Goal: Task Accomplishment & Management: Manage account settings

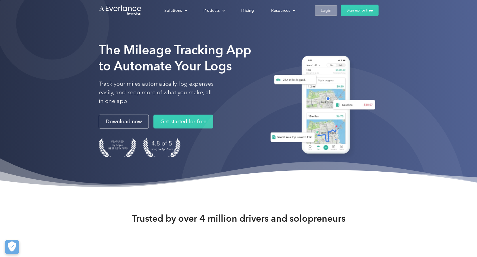
click at [324, 7] on div "Login" at bounding box center [326, 10] width 11 height 7
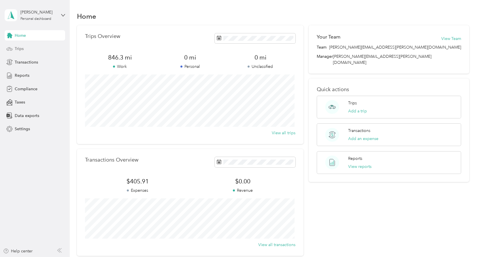
click at [18, 46] on span "Trips" at bounding box center [19, 49] width 9 height 6
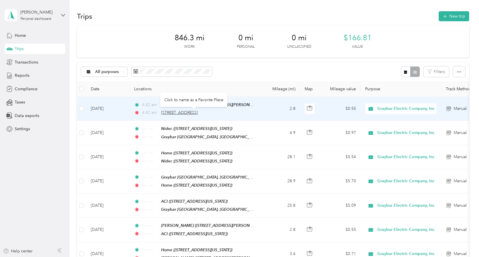
drag, startPoint x: 233, startPoint y: 113, endPoint x: 161, endPoint y: 113, distance: 71.7
click at [161, 113] on div "4:42 am 34300 Lakeland Boulevard, Eastlake" at bounding box center [194, 113] width 121 height 6
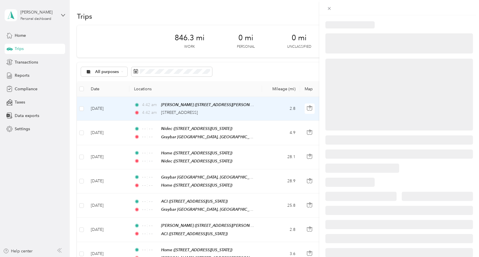
drag, startPoint x: 161, startPoint y: 113, endPoint x: 167, endPoint y: 112, distance: 5.5
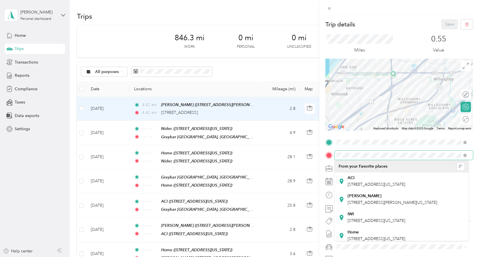
click at [334, 156] on span at bounding box center [403, 155] width 138 height 9
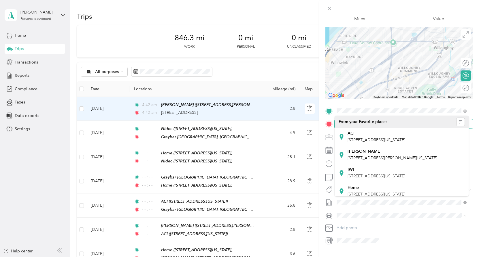
scroll to position [45, 0]
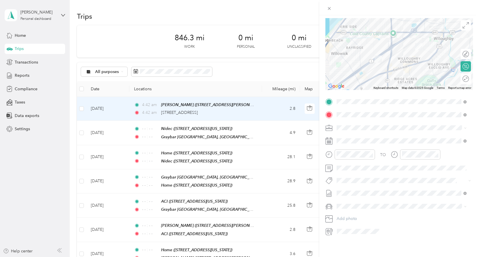
click at [112, 33] on div "Trip details Save This trip cannot be edited because it is either under review,…" at bounding box center [239, 128] width 479 height 257
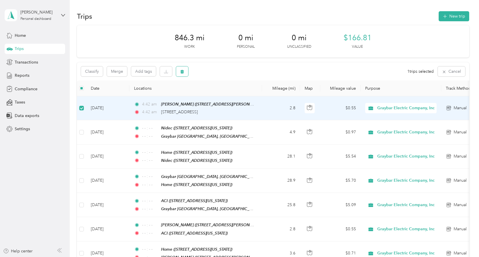
click at [182, 73] on icon "button" at bounding box center [181, 72] width 3 height 4
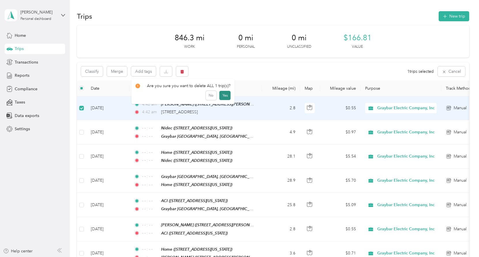
click at [225, 97] on button "Yes" at bounding box center [224, 95] width 11 height 9
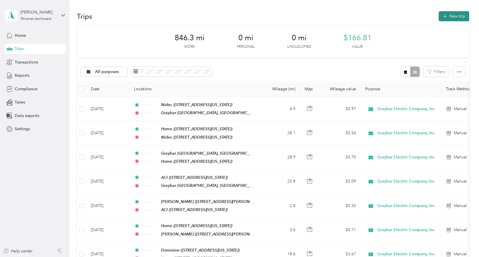
click at [457, 16] on button "New trip" at bounding box center [453, 16] width 31 height 10
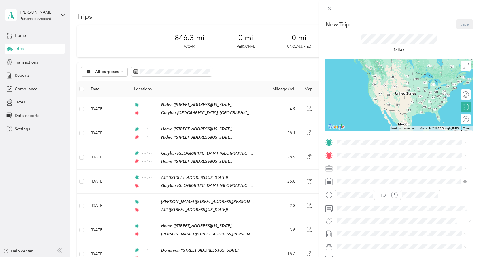
click at [356, 168] on div "Home 8152 Midland Road, Mentor, 44060, Mentor, Ohio, United States" at bounding box center [376, 169] width 58 height 12
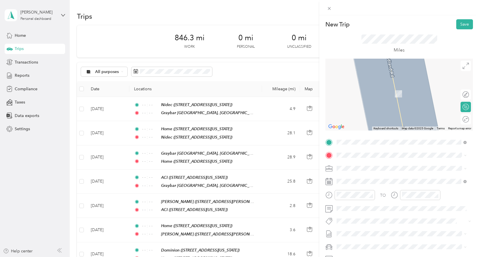
click at [371, 181] on div "Steris 6515 Hopkins Road, Mentor, 44060, Mentor, Ohio, United States" at bounding box center [392, 181] width 90 height 12
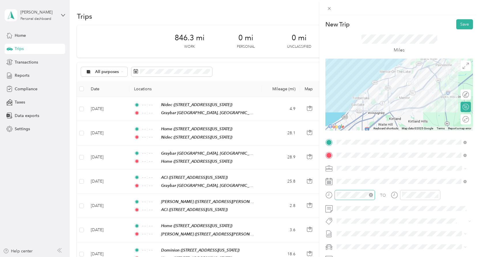
click at [370, 196] on icon "close-circle" at bounding box center [371, 195] width 4 height 4
click at [435, 196] on icon "close-circle" at bounding box center [436, 195] width 4 height 4
click at [458, 27] on button "Save" at bounding box center [464, 24] width 17 height 10
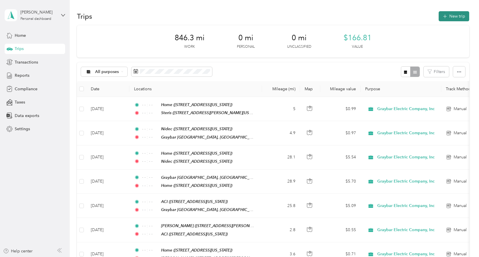
click at [452, 20] on button "New trip" at bounding box center [453, 16] width 31 height 10
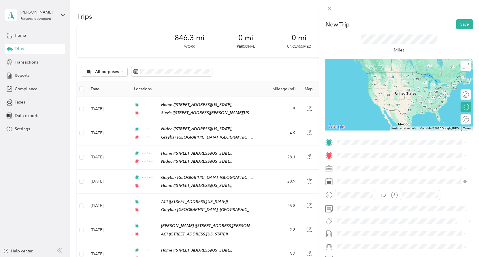
click at [366, 173] on div "Steris 6515 Hopkins Road, Mentor, 44060, Mentor, Ohio, United States" at bounding box center [392, 168] width 90 height 12
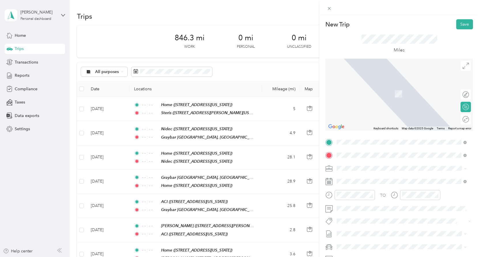
click at [359, 182] on span "5455 North River Road West, Geneva, 44041, Geneva, Ohio, United States" at bounding box center [376, 184] width 58 height 5
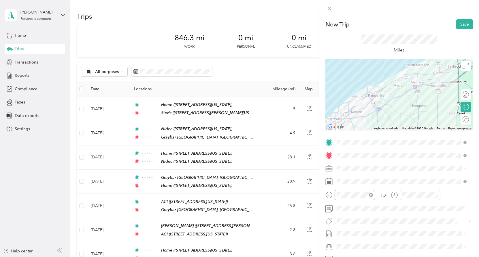
click at [371, 195] on icon "close-circle" at bounding box center [371, 195] width 4 height 4
click at [436, 195] on icon "close-circle" at bounding box center [436, 195] width 4 height 4
click at [458, 25] on button "Save" at bounding box center [464, 24] width 17 height 10
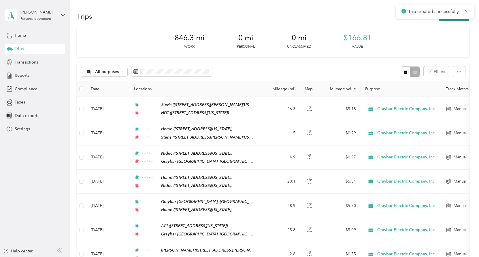
click at [451, 20] on button "New trip" at bounding box center [453, 16] width 31 height 10
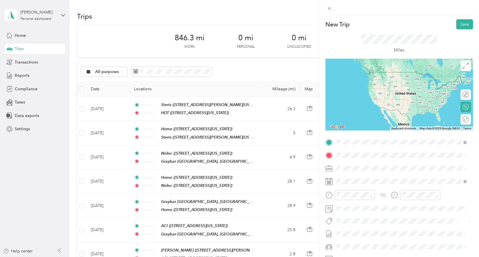
click at [364, 174] on span "5455 North River Road West, Geneva, 44041, Geneva, Ohio, United States" at bounding box center [376, 171] width 58 height 5
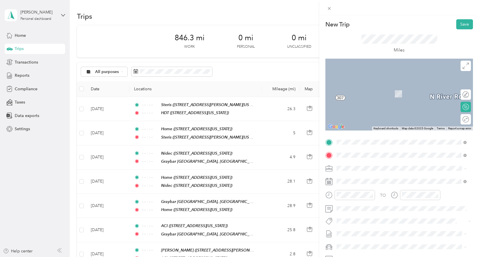
click at [389, 182] on div "Home 8152 Midland Road, Mentor, 44060, Mentor, Ohio, United States" at bounding box center [376, 182] width 58 height 12
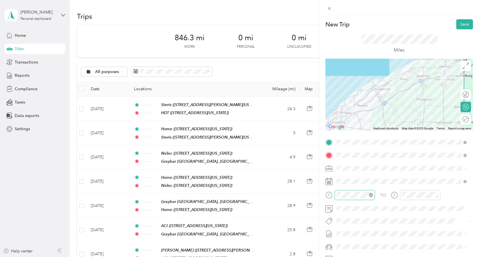
click at [370, 195] on icon "close-circle" at bounding box center [371, 195] width 4 height 4
click at [436, 194] on icon "close-circle" at bounding box center [436, 195] width 4 height 4
click at [458, 24] on button "Save" at bounding box center [464, 24] width 17 height 10
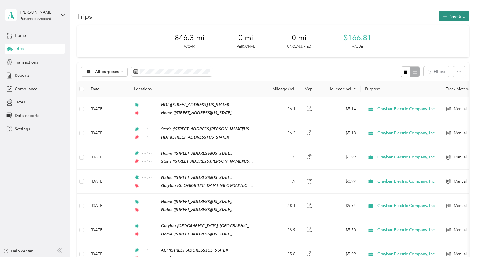
click at [455, 14] on button "New trip" at bounding box center [453, 16] width 31 height 10
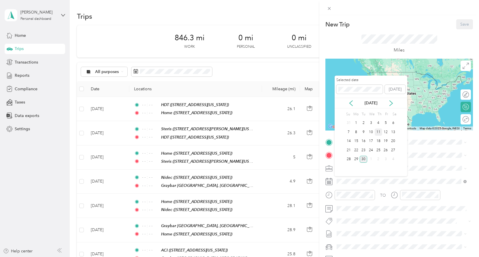
click at [378, 132] on div "11" at bounding box center [377, 132] width 7 height 7
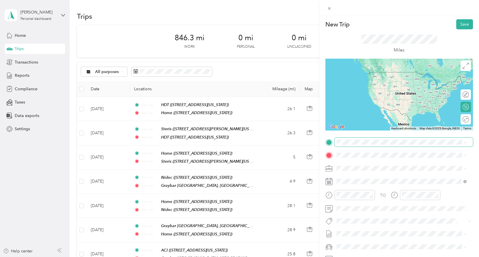
click at [343, 139] on span at bounding box center [403, 142] width 138 height 9
click at [350, 170] on span "8152 Midland Road, Mentor, 44060, Mentor, Ohio, United States" at bounding box center [376, 171] width 58 height 5
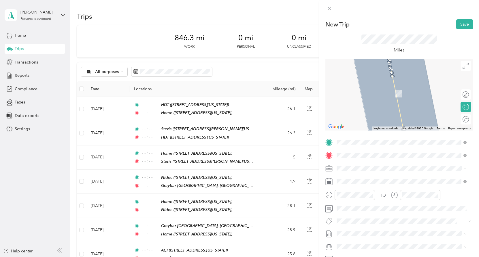
click at [364, 217] on strong "Lake Shore Electric" at bounding box center [365, 214] width 36 height 5
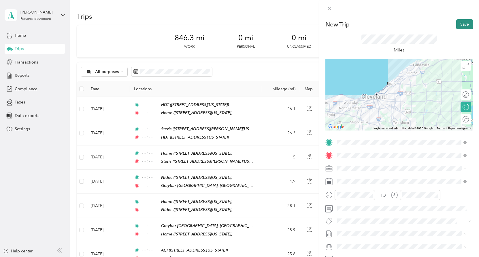
click at [463, 26] on button "Save" at bounding box center [464, 24] width 17 height 10
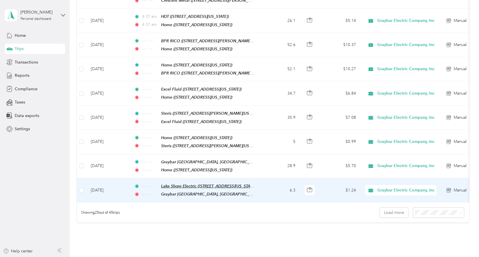
scroll to position [526, 0]
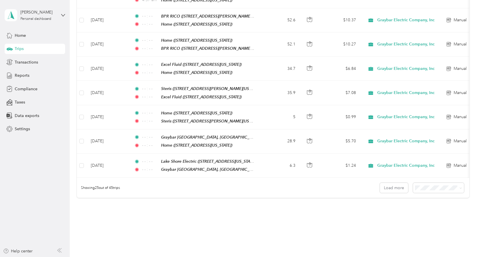
click at [437, 206] on div "100 per load" at bounding box center [436, 208] width 43 height 6
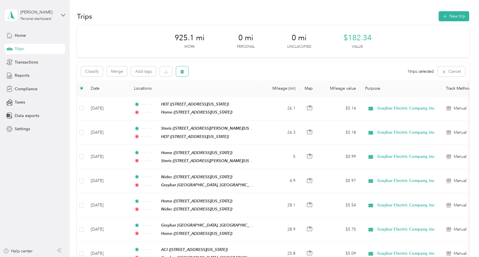
click at [181, 71] on icon "button" at bounding box center [182, 72] width 4 height 4
click at [208, 93] on button "No" at bounding box center [211, 95] width 11 height 9
click at [182, 70] on icon "button" at bounding box center [182, 72] width 4 height 4
click at [221, 93] on button "Yes" at bounding box center [224, 95] width 11 height 9
click at [457, 17] on button "New trip" at bounding box center [453, 16] width 31 height 10
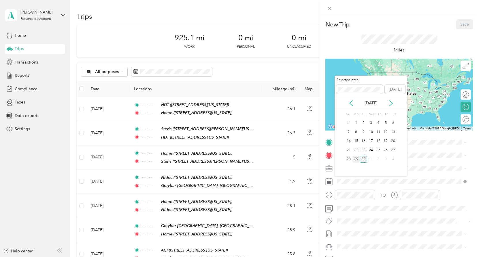
click at [357, 159] on div "29" at bounding box center [355, 159] width 7 height 7
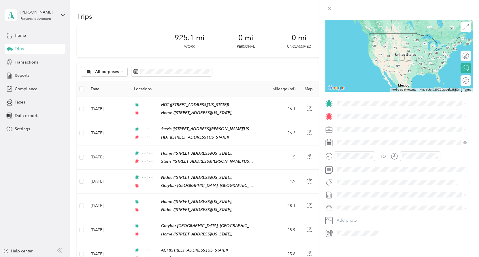
scroll to position [45, 0]
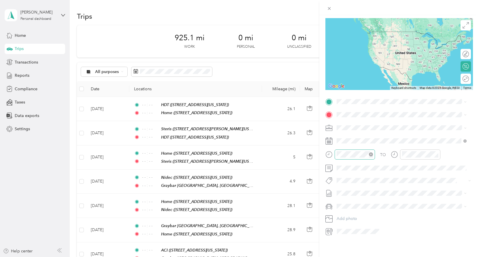
click at [371, 153] on icon "close-circle" at bounding box center [371, 155] width 4 height 4
click at [436, 153] on icon "close-circle" at bounding box center [436, 155] width 4 height 4
click at [399, 125] on div "TEAM Graybar Cleveland, OH 6161 Halle Drive, 44125, Valley View, Ohio" at bounding box center [405, 126] width 117 height 17
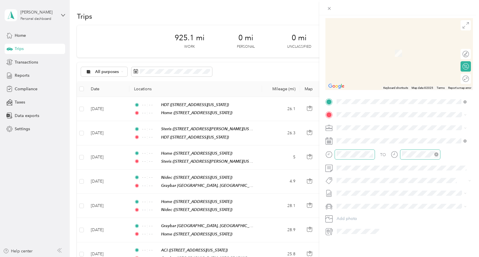
click at [376, 140] on span "8152 Midland Road, Mentor, 44060, Mentor, Ohio, United States" at bounding box center [376, 139] width 58 height 5
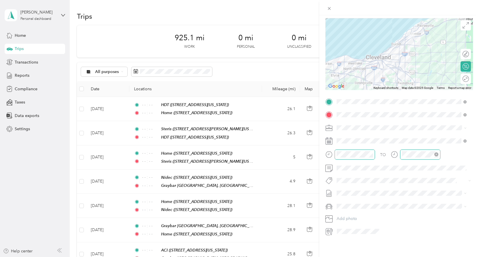
click at [434, 153] on icon "close-circle" at bounding box center [436, 155] width 4 height 4
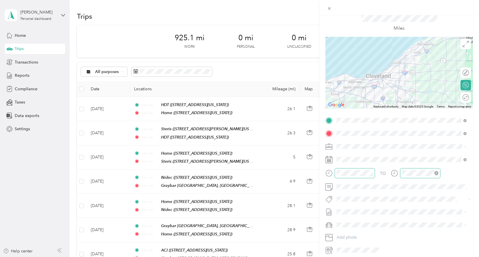
scroll to position [0, 0]
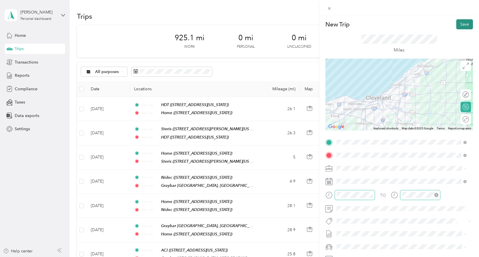
click at [459, 27] on button "Save" at bounding box center [464, 24] width 17 height 10
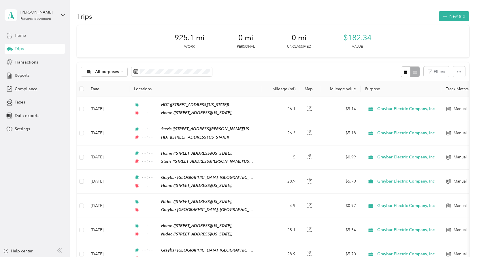
click at [19, 35] on span "Home" at bounding box center [20, 36] width 11 height 6
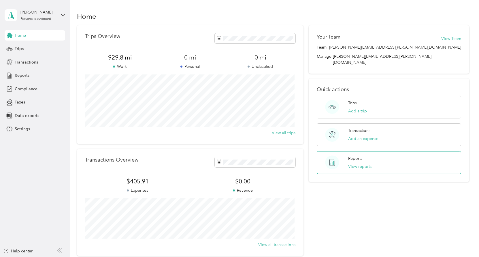
click at [351, 156] on p "Reports" at bounding box center [355, 159] width 14 height 6
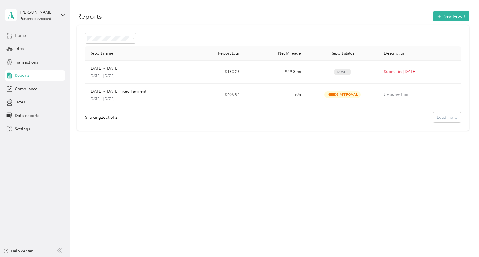
click at [22, 36] on span "Home" at bounding box center [20, 36] width 11 height 6
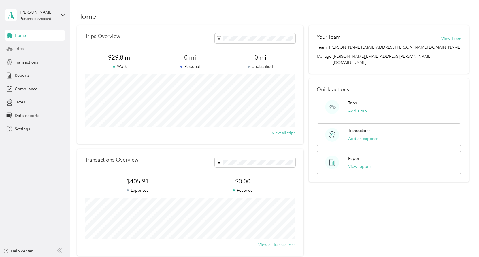
click at [18, 51] on span "Trips" at bounding box center [19, 49] width 9 height 6
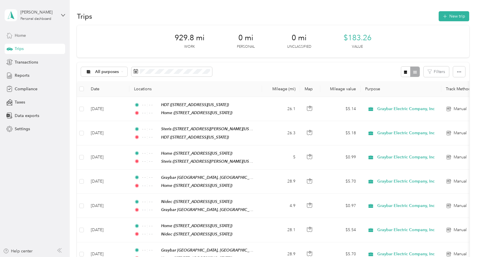
click at [18, 39] on div "Home" at bounding box center [35, 35] width 60 height 10
